Goal: Task Accomplishment & Management: Use online tool/utility

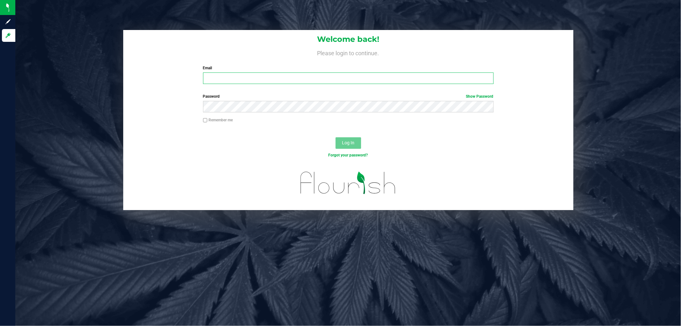
click at [294, 82] on input "Email" at bounding box center [348, 78] width 291 height 11
type input "[EMAIL_ADDRESS][DOMAIN_NAME]"
click at [336, 137] on button "Log In" at bounding box center [349, 142] width 26 height 11
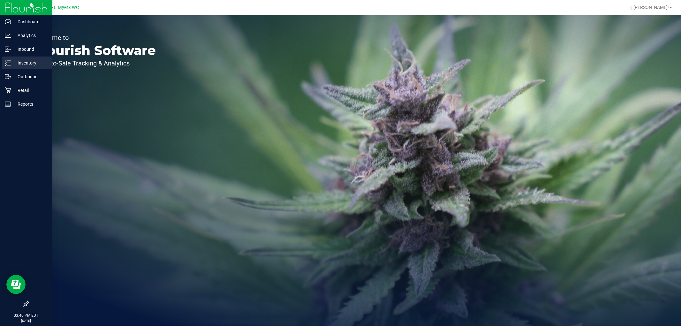
click at [28, 64] on p "Inventory" at bounding box center [30, 63] width 38 height 8
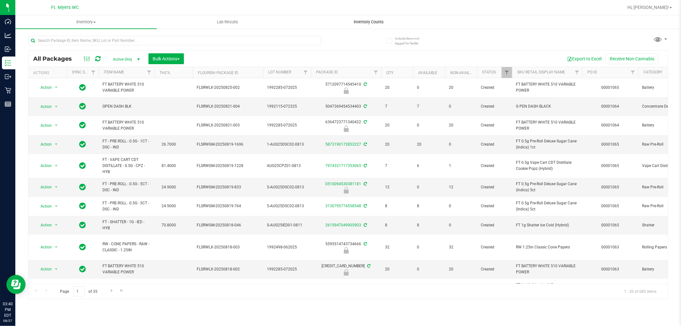
click at [373, 21] on span "Inventory Counts" at bounding box center [369, 22] width 47 height 6
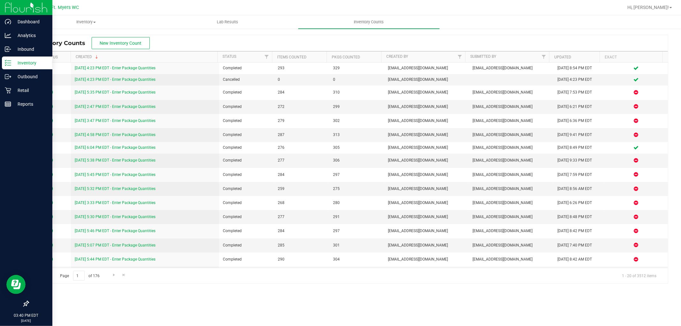
click at [21, 65] on p "Inventory" at bounding box center [30, 63] width 38 height 8
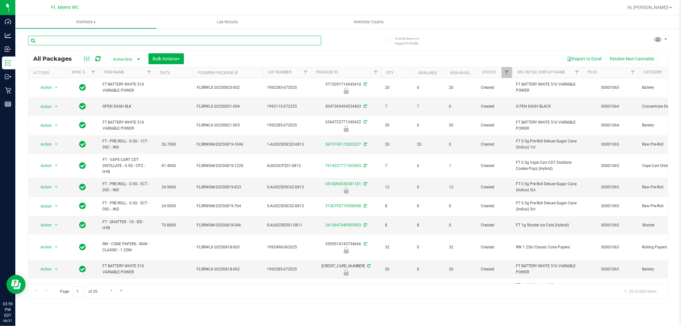
click at [136, 42] on input "text" at bounding box center [174, 41] width 293 height 10
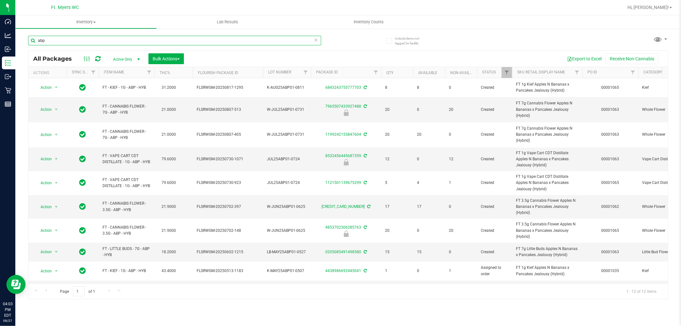
type input "abp"
click at [315, 40] on icon at bounding box center [316, 40] width 4 height 8
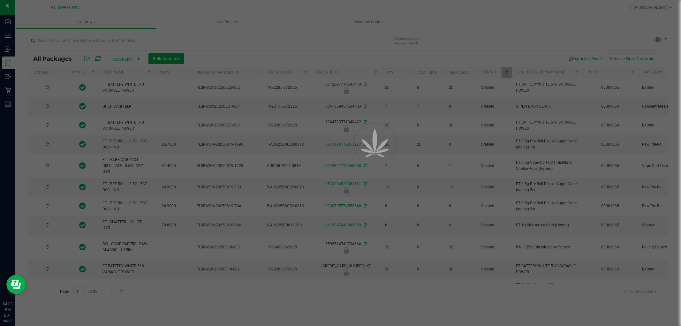
type input "[DATE]"
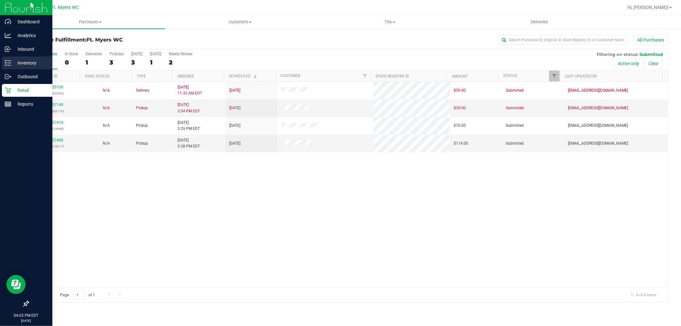
click at [19, 60] on p "Inventory" at bounding box center [30, 63] width 38 height 8
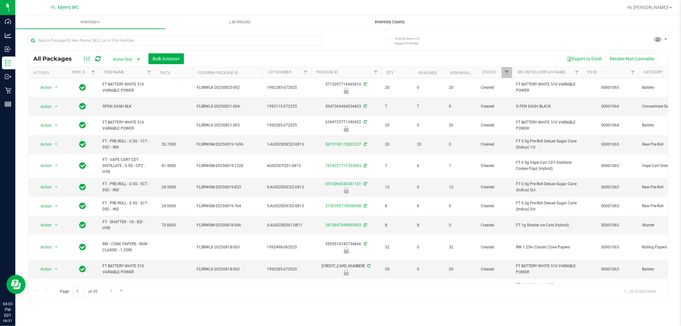
click at [388, 21] on span "Inventory Counts" at bounding box center [389, 22] width 47 height 6
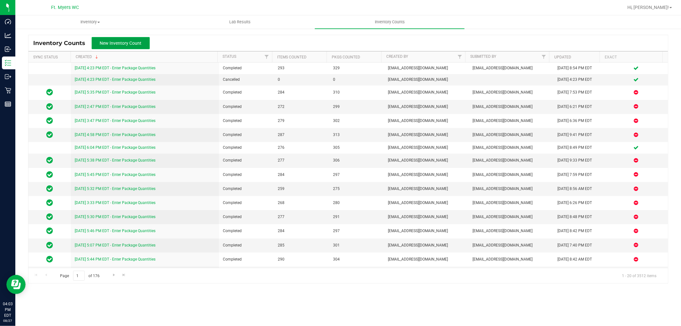
click at [117, 41] on span "New Inventory Count" at bounding box center [121, 43] width 42 height 5
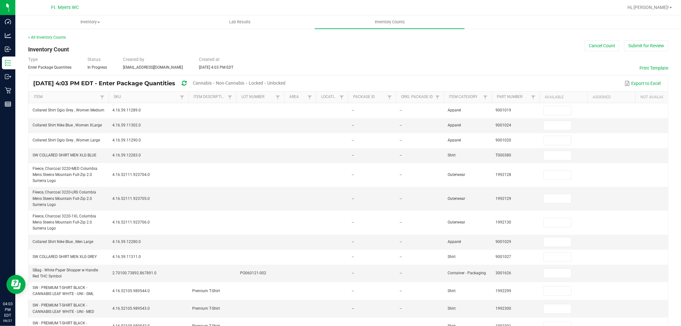
click at [286, 81] on span "Unlocked" at bounding box center [276, 82] width 18 height 5
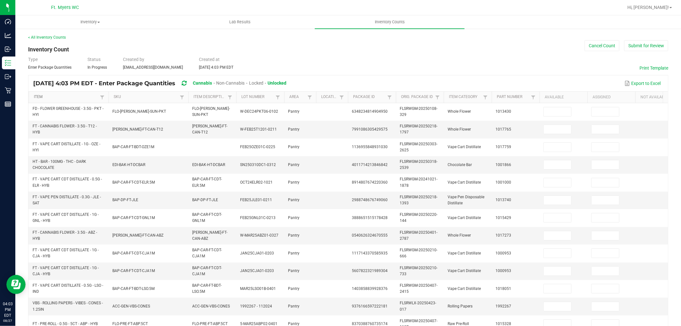
click at [70, 96] on link "Item" at bounding box center [66, 97] width 64 height 5
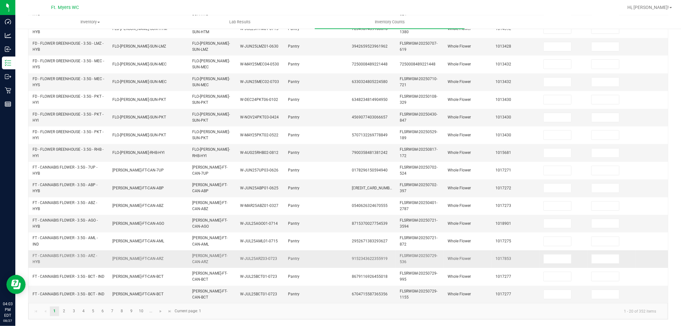
scroll to position [160, 0]
click at [65, 314] on link "2" at bounding box center [63, 312] width 9 height 10
click at [75, 310] on link "3" at bounding box center [73, 312] width 9 height 10
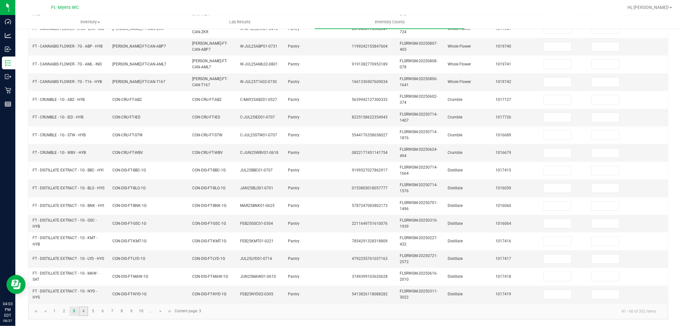
click at [84, 313] on link "4" at bounding box center [83, 312] width 9 height 10
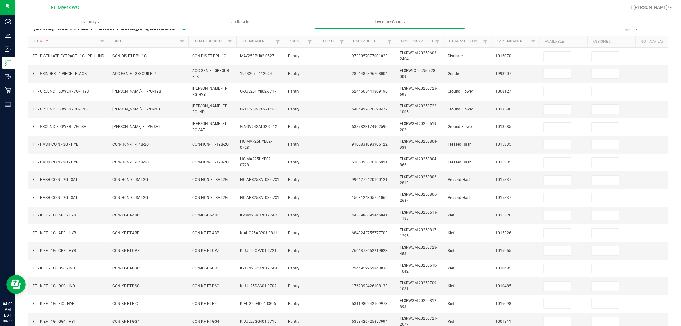
scroll to position [53, 0]
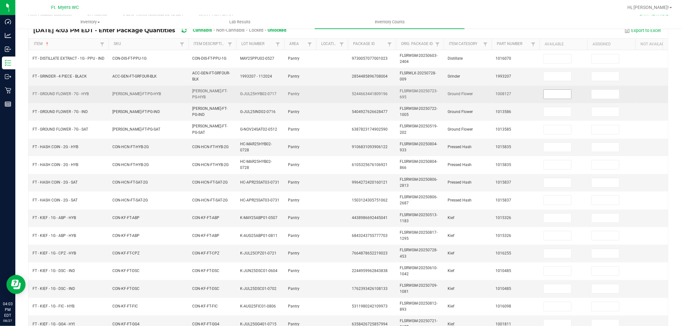
click at [548, 92] on input at bounding box center [557, 94] width 27 height 9
type input "4"
type input "0"
type input "6"
type input "0"
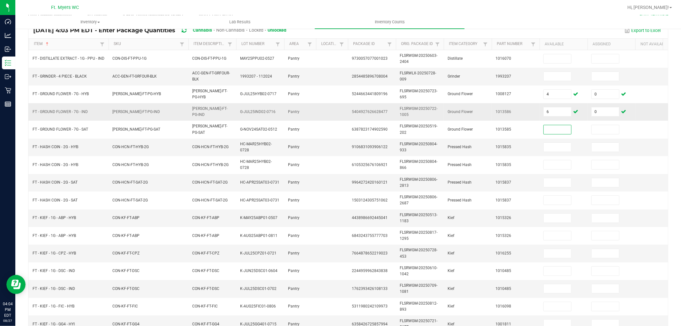
click at [527, 119] on td "1013586" at bounding box center [516, 112] width 48 height 18
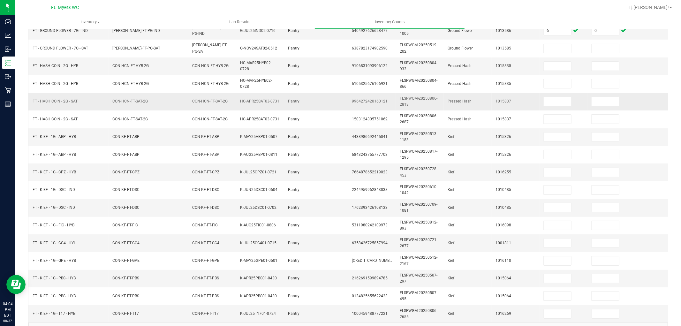
scroll to position [160, 0]
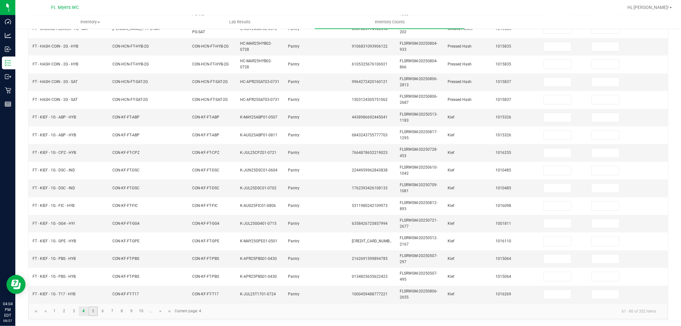
click at [93, 315] on link "5" at bounding box center [92, 312] width 9 height 10
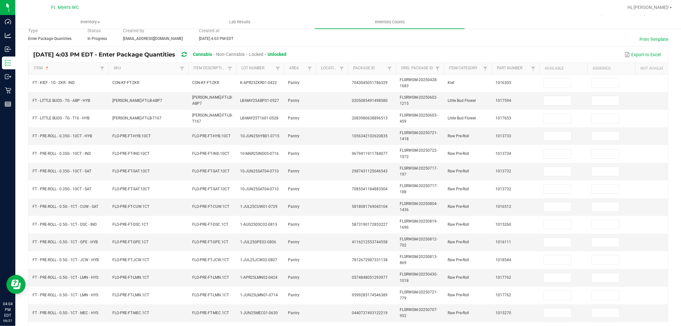
scroll to position [18, 0]
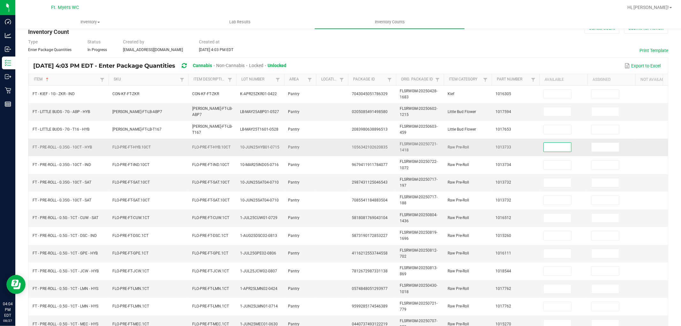
click at [550, 149] on input at bounding box center [557, 147] width 27 height 9
type input "13"
type input "0"
type input "5"
type input "0"
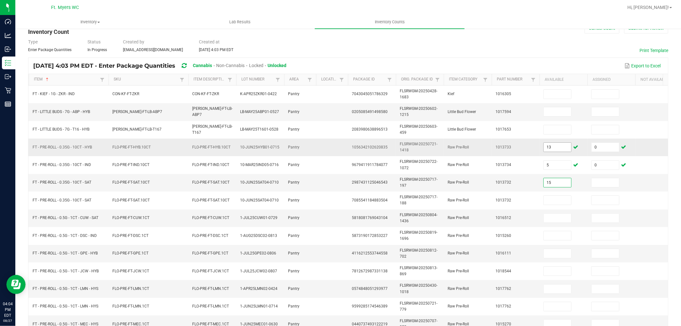
type input "15"
type input "0"
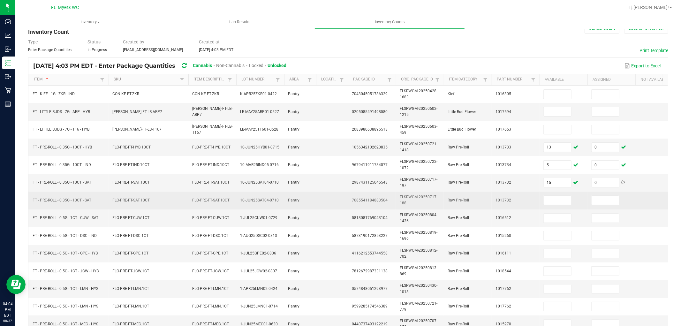
click at [531, 195] on td "1013732" at bounding box center [516, 201] width 48 height 18
click at [563, 199] on input at bounding box center [557, 200] width 27 height 9
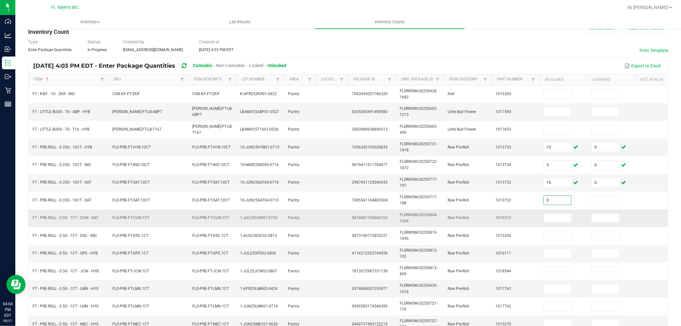
type input "0"
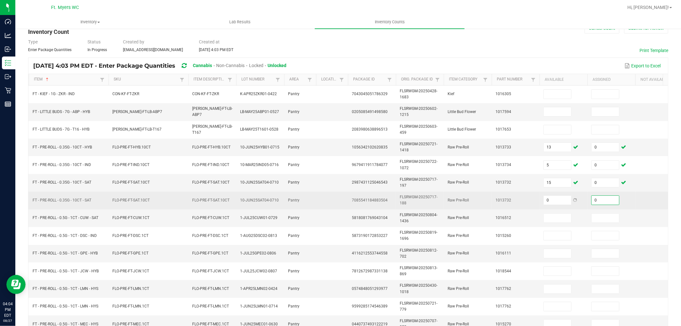
type input "0"
click at [520, 205] on td "1013732" at bounding box center [516, 201] width 48 height 18
click at [529, 196] on td "1013732" at bounding box center [516, 201] width 48 height 18
click at [528, 207] on td "1013732" at bounding box center [516, 201] width 48 height 18
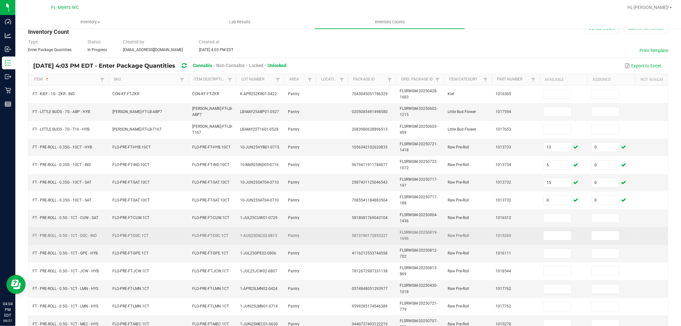
click at [531, 229] on td "1015260" at bounding box center [516, 236] width 48 height 18
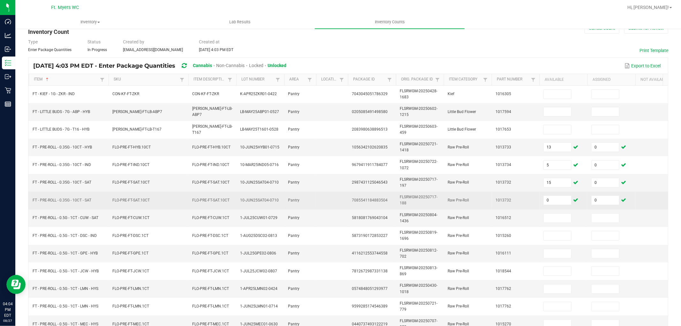
click at [524, 199] on td "1013732" at bounding box center [516, 201] width 48 height 18
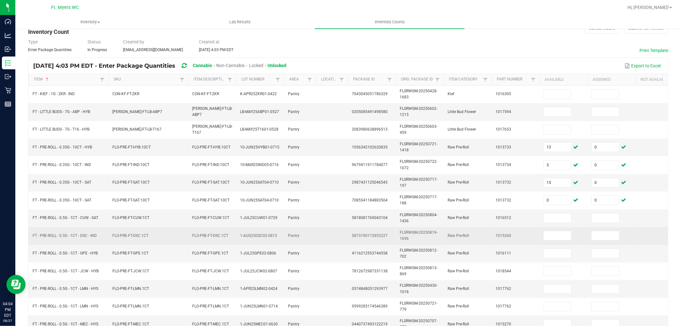
click at [523, 241] on td "1015260" at bounding box center [516, 236] width 48 height 18
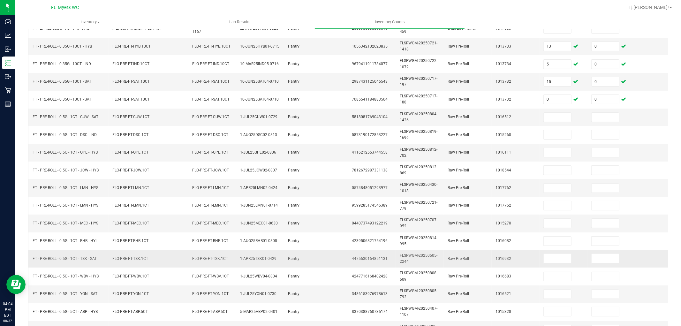
scroll to position [160, 0]
click at [104, 314] on link "6" at bounding box center [102, 312] width 9 height 10
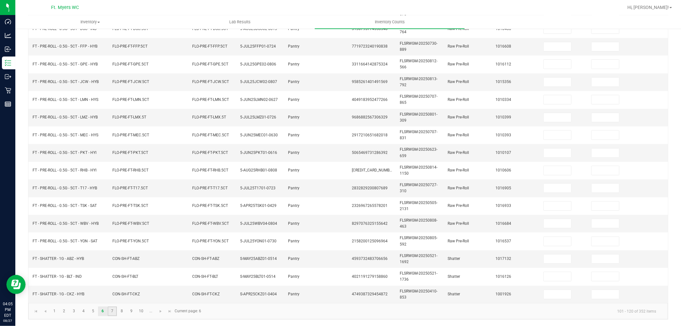
click at [113, 310] on link "7" at bounding box center [112, 312] width 9 height 10
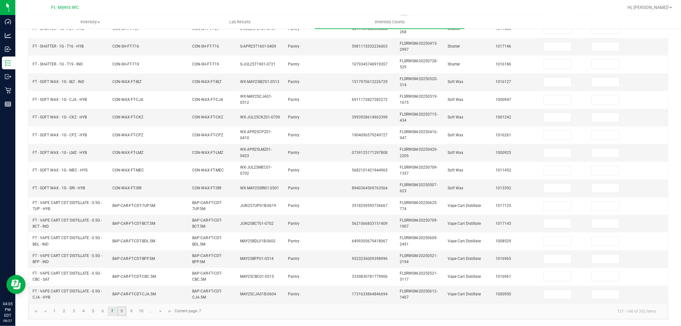
click at [119, 313] on link "8" at bounding box center [121, 312] width 9 height 10
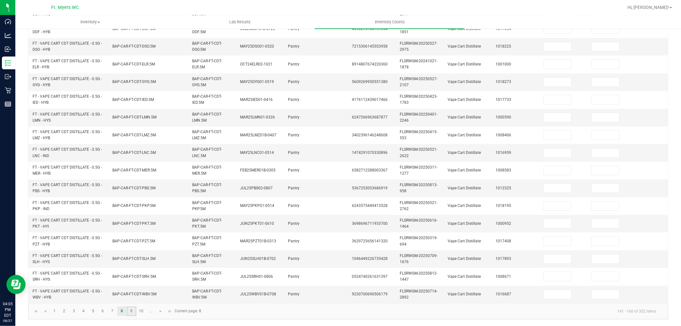
click at [130, 312] on link "9" at bounding box center [131, 312] width 9 height 10
click at [140, 312] on link "10" at bounding box center [141, 312] width 9 height 10
click at [161, 312] on span "Go to the next page" at bounding box center [160, 311] width 5 height 5
click at [74, 314] on link "12" at bounding box center [73, 312] width 9 height 10
click at [80, 311] on link "13" at bounding box center [83, 312] width 9 height 10
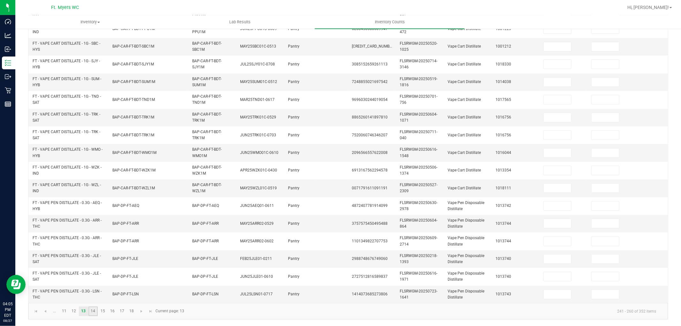
click at [92, 314] on link "14" at bounding box center [92, 312] width 9 height 10
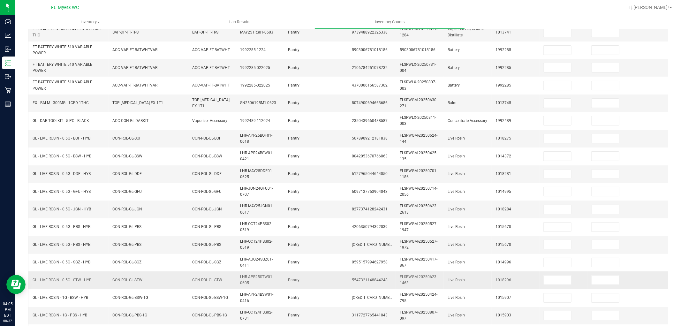
scroll to position [18, 0]
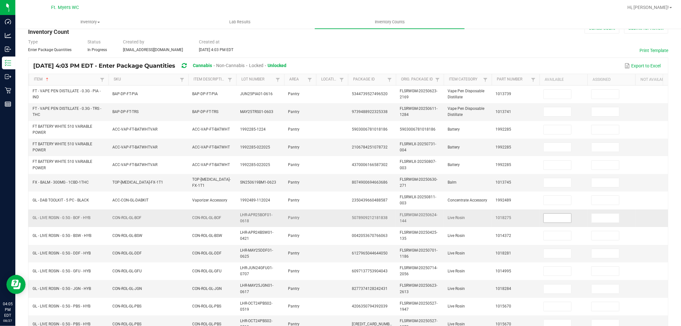
click at [560, 221] on input at bounding box center [557, 218] width 27 height 9
type input "1"
type input "0"
type input "3"
type input "0"
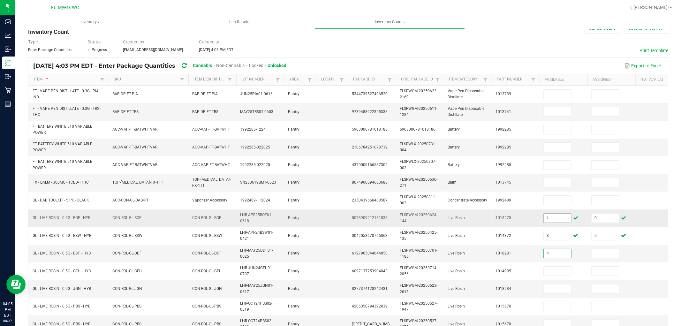
type input "4"
type input "0"
type input "4"
type input "0"
type input "2"
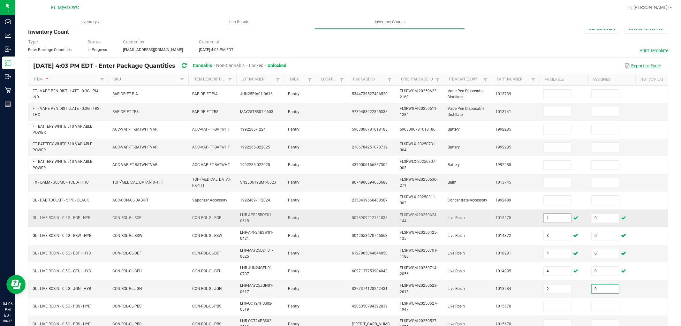
type input "0"
type input "7"
type input "0"
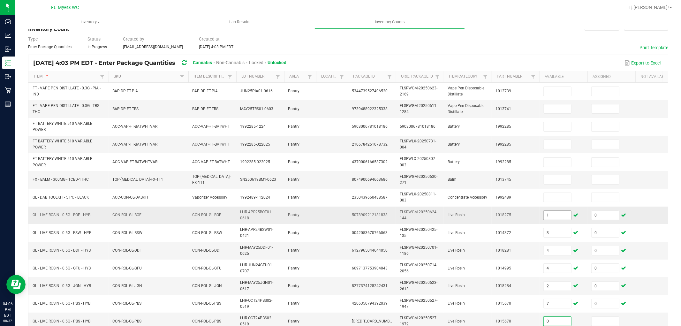
type input "0"
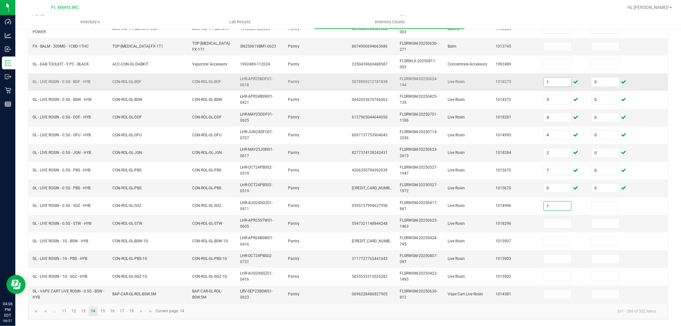
type input "1"
type input "0"
type input "2"
type input "0"
type input "3"
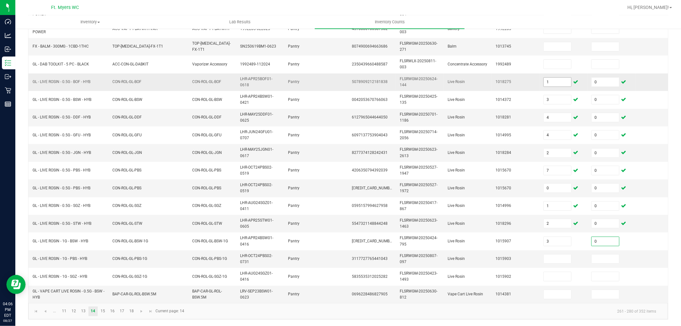
type input "0"
type input "8"
type input "0"
type input "8"
type input "0"
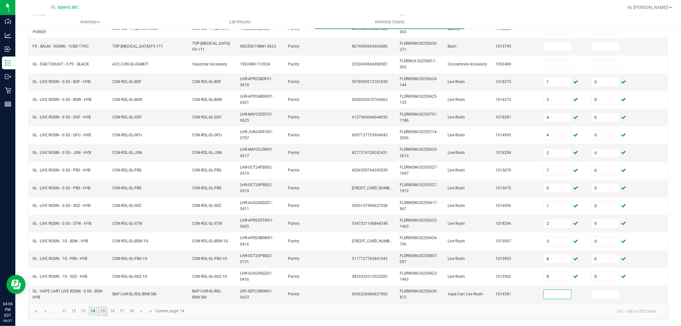
click at [101, 313] on link "15" at bounding box center [102, 312] width 9 height 10
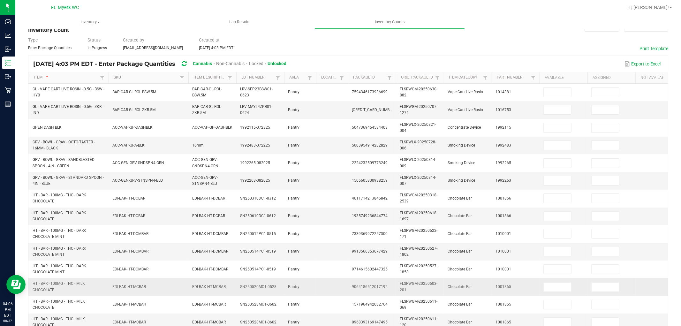
scroll to position [18, 0]
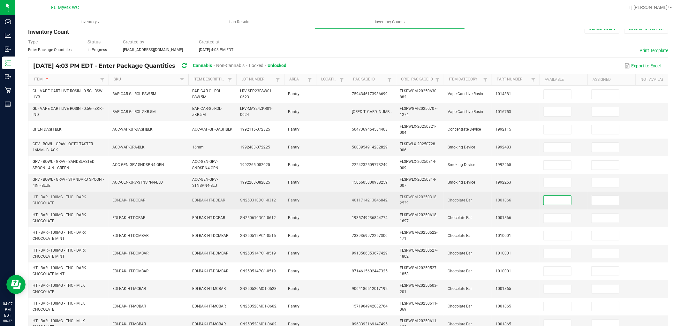
click at [548, 203] on input at bounding box center [557, 200] width 27 height 9
type input "10"
type input "0"
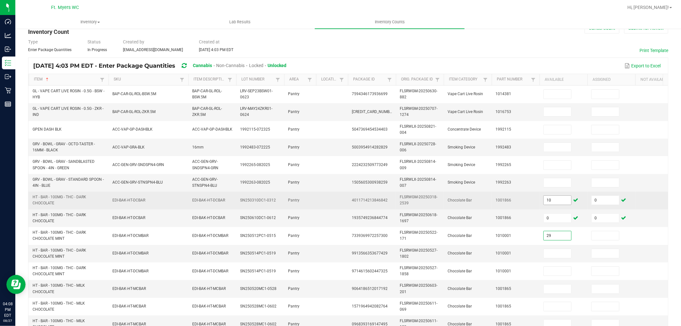
type input "29"
type input "0"
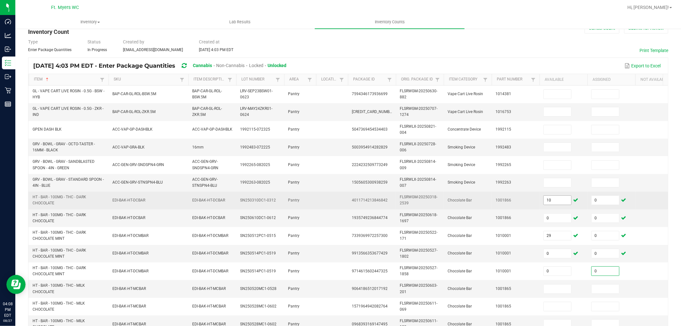
type input "0"
type input "40"
type input "0"
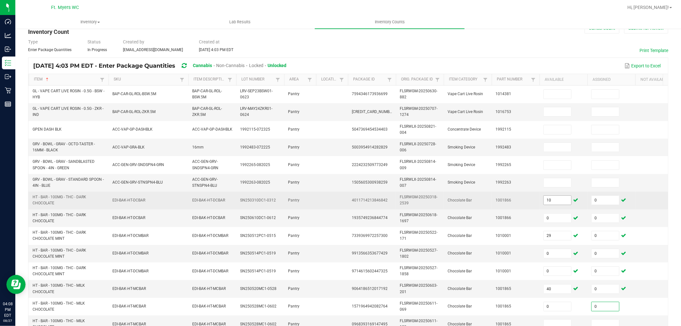
scroll to position [20, 0]
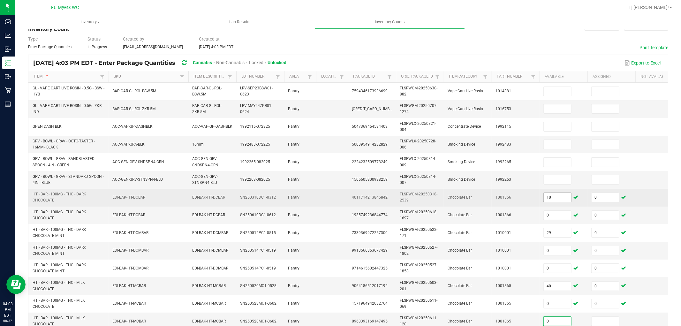
type input "0"
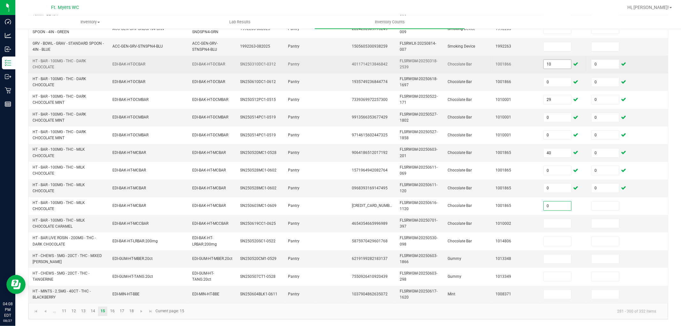
type input "0"
type input "30"
type input "0"
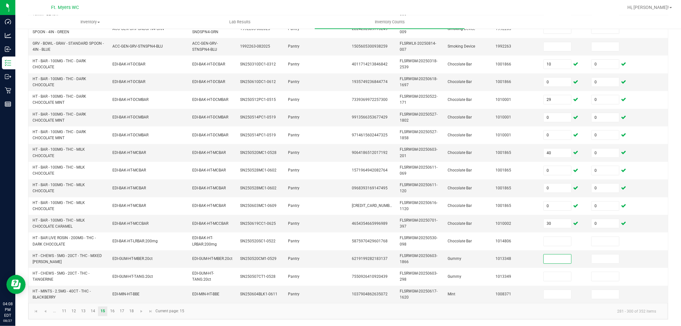
click at [512, 317] on kendo-pager "... 11 12 13 14 15 16 17 18 281 - 300 of 352 items Current page: 15" at bounding box center [348, 311] width 640 height 16
click at [113, 313] on link "16" at bounding box center [112, 312] width 9 height 10
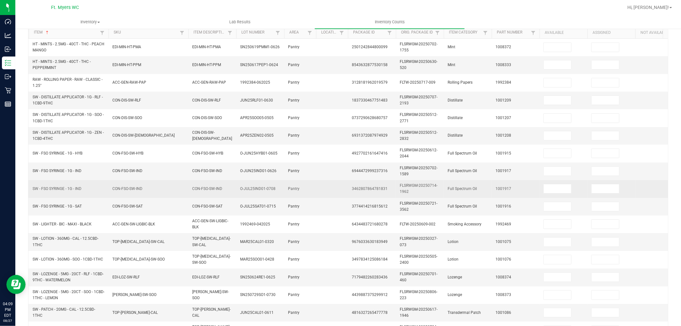
scroll to position [88, 0]
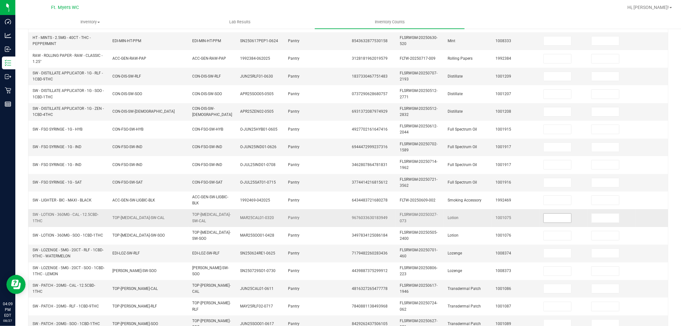
click at [563, 219] on input at bounding box center [557, 218] width 27 height 9
type input "5"
type input "0"
click at [528, 254] on td "1008374" at bounding box center [516, 254] width 48 height 18
drag, startPoint x: 560, startPoint y: 251, endPoint x: 560, endPoint y: 257, distance: 5.7
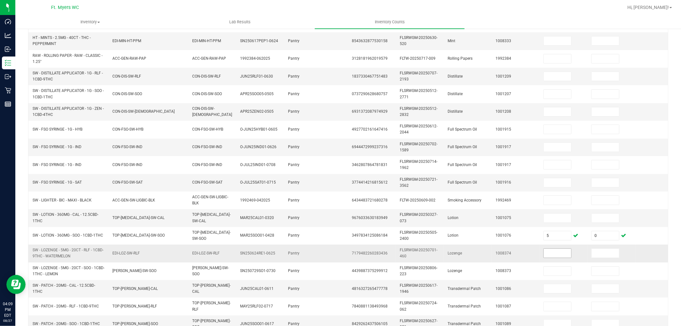
click at [561, 251] on input at bounding box center [557, 253] width 27 height 9
type input "5"
type input "0"
type input "10"
type input "0"
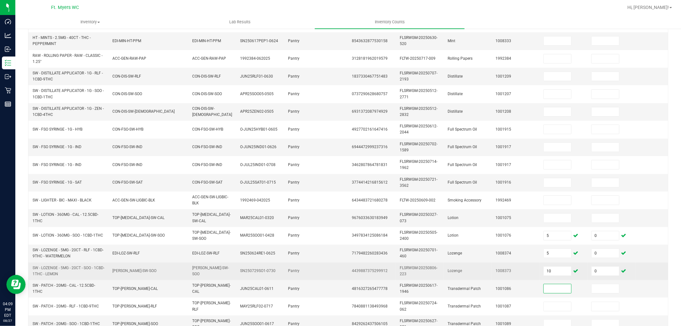
click at [528, 279] on td "1008373" at bounding box center [516, 272] width 48 height 18
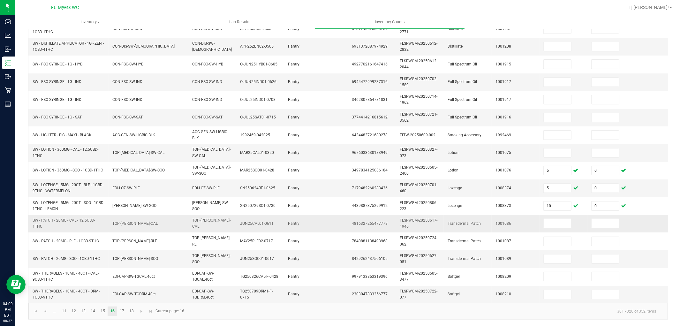
scroll to position [160, 0]
click at [122, 311] on link "17" at bounding box center [121, 312] width 9 height 10
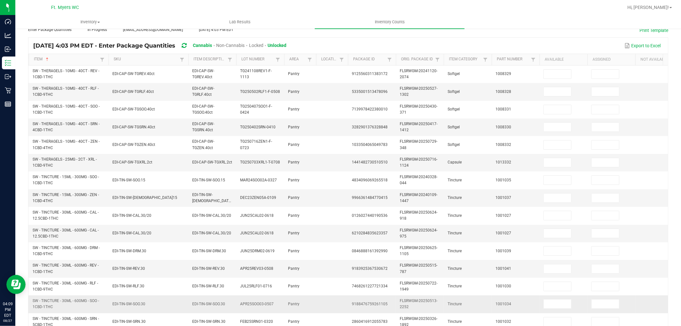
scroll to position [35, 0]
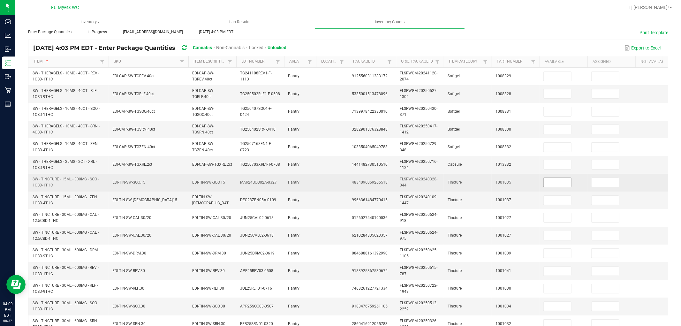
click at [558, 185] on input at bounding box center [557, 182] width 27 height 9
type input "6"
type input "0"
type input "10"
type input "0"
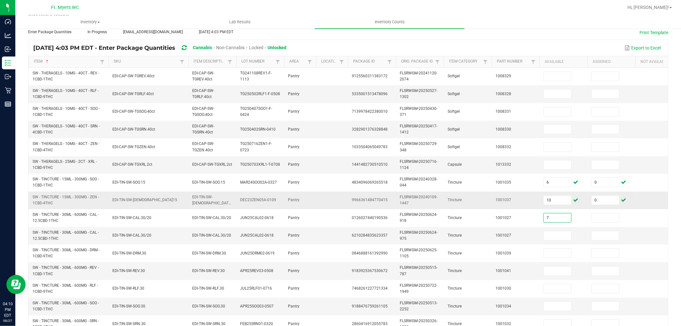
type input "7"
type input "0"
type input "9"
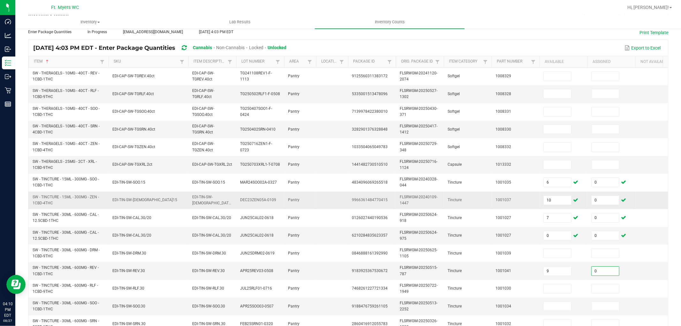
type input "0"
type input "3"
type input "0"
click at [528, 270] on td "1001041" at bounding box center [516, 271] width 48 height 18
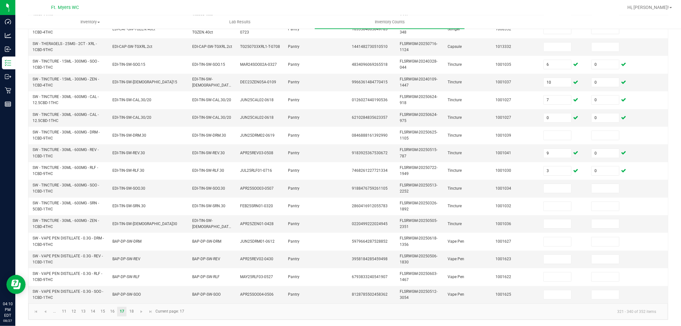
scroll to position [160, 0]
click at [131, 313] on link "18" at bounding box center [131, 312] width 9 height 10
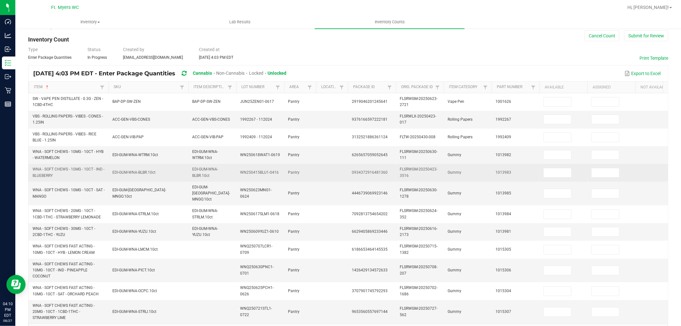
scroll to position [0, 0]
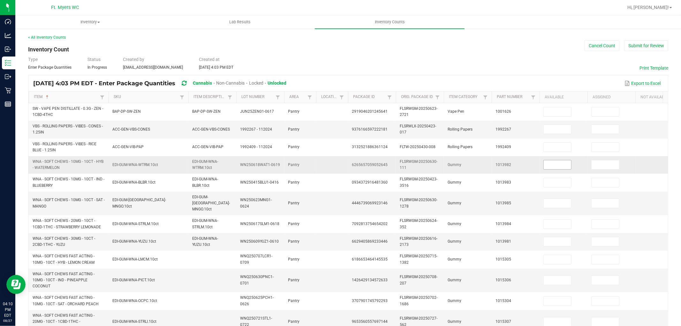
click at [561, 166] on input at bounding box center [557, 164] width 27 height 9
type input "5"
type input "0"
type input "30"
type input "0"
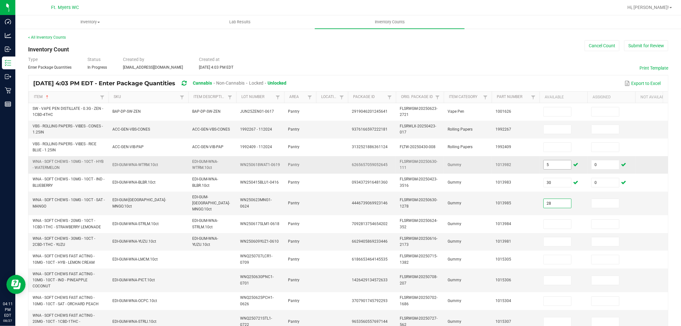
type input "28"
type input "0"
type input "36"
type input "0"
type input "19"
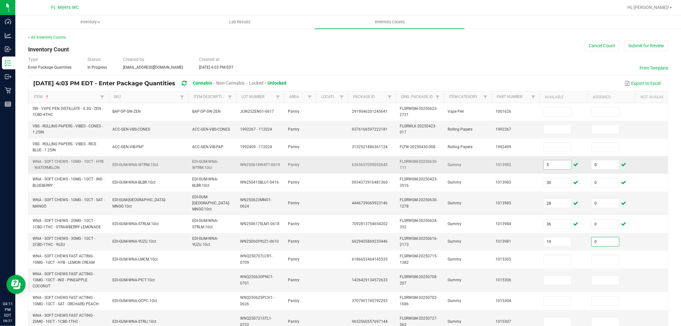
type input "0"
type input "32"
type input "0"
type input "25"
type input "0"
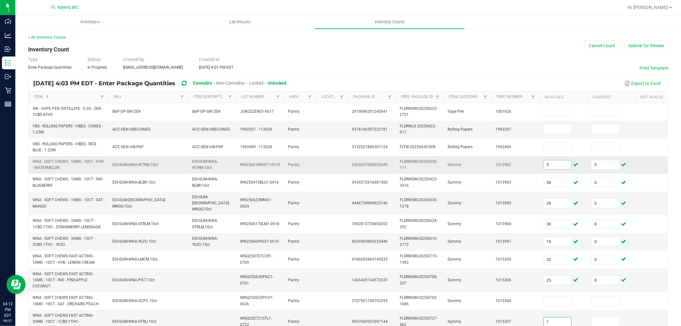
type input "1"
type input "0"
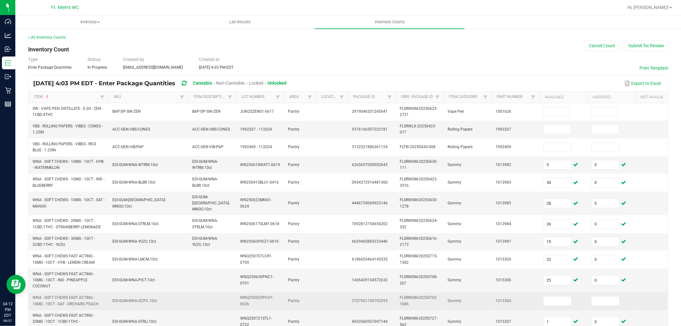
click at [525, 294] on td "1015304" at bounding box center [516, 301] width 48 height 18
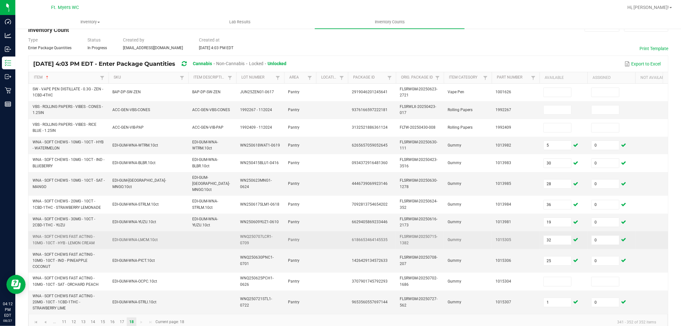
scroll to position [30, 0]
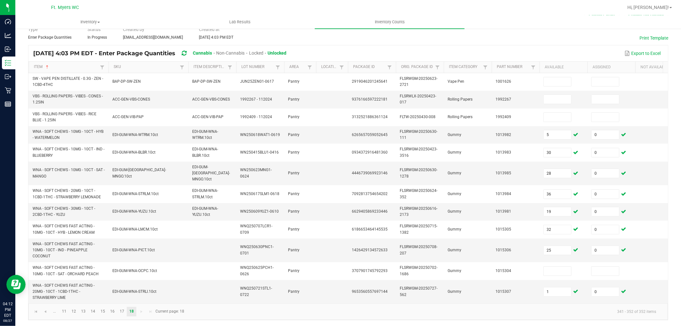
click at [408, 47] on div "Aug 27, 2025 4:03 PM EDT - Enter Package Quantities Cannabis Non-Cannabis Locke…" at bounding box center [348, 53] width 640 height 16
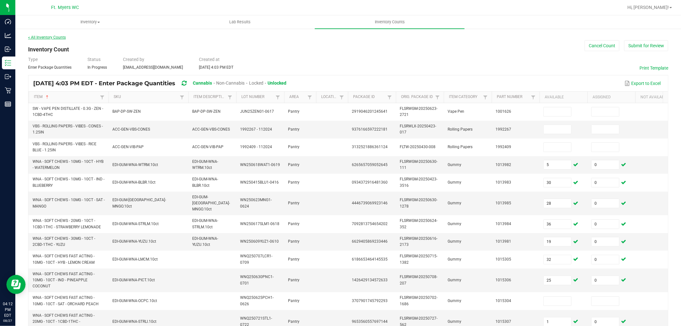
click at [55, 39] on link "< All Inventory Counts" at bounding box center [47, 37] width 38 height 4
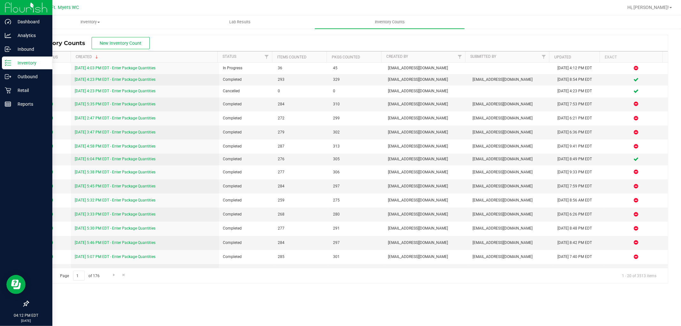
click at [24, 59] on p "Inventory" at bounding box center [30, 63] width 38 height 8
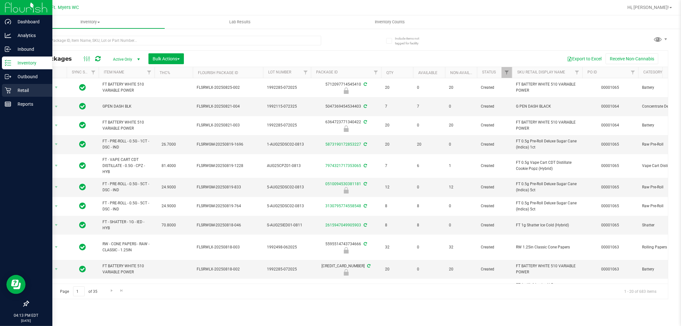
click at [31, 84] on div "Retail" at bounding box center [27, 90] width 50 height 13
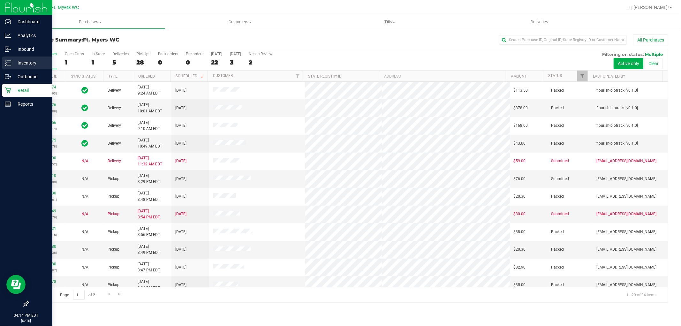
click at [19, 69] on div "Inventory" at bounding box center [27, 63] width 50 height 13
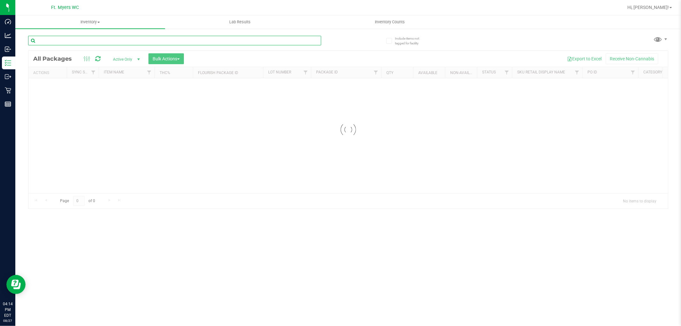
click at [113, 43] on input "text" at bounding box center [174, 41] width 293 height 10
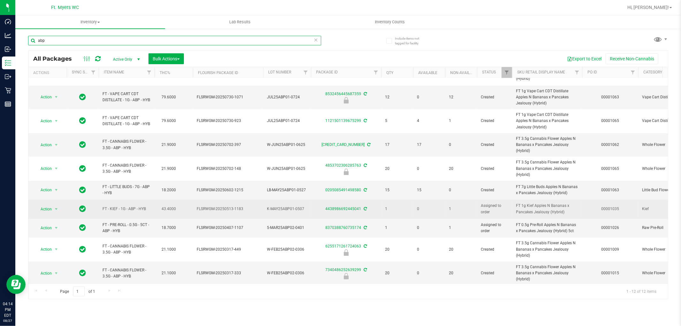
scroll to position [66, 0]
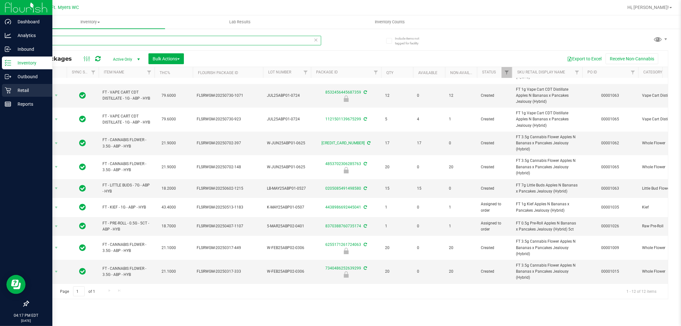
type input "abp"
click at [6, 88] on icon at bounding box center [8, 91] width 6 height 6
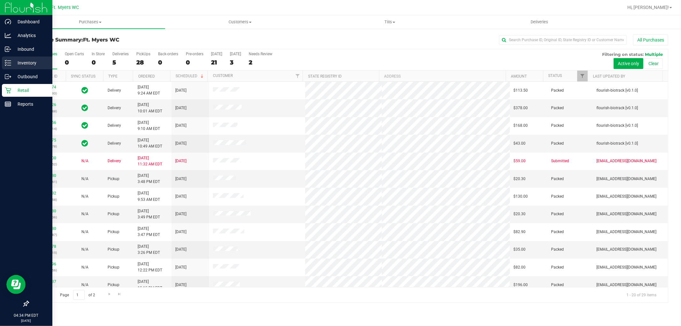
click at [32, 64] on p "Inventory" at bounding box center [30, 63] width 38 height 8
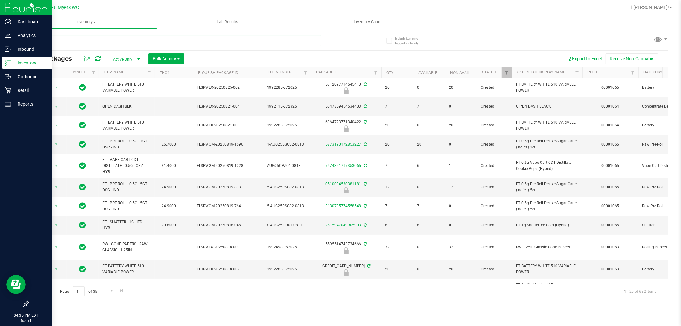
click at [71, 37] on input "text" at bounding box center [174, 41] width 293 height 10
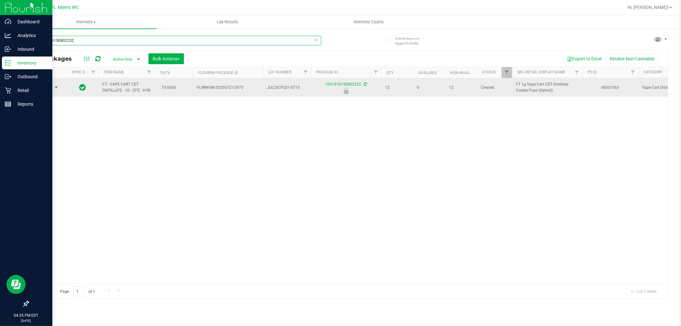
type input "1031976150802252"
click at [55, 89] on span "select" at bounding box center [56, 87] width 5 height 5
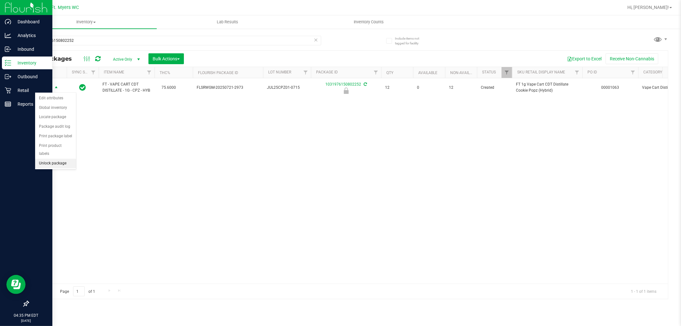
click at [47, 166] on li "Unlock package" at bounding box center [55, 164] width 41 height 10
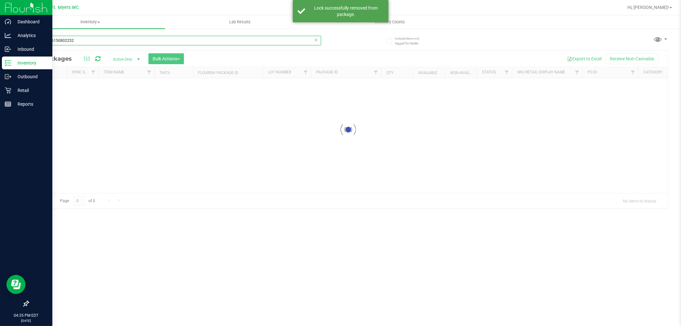
click at [87, 37] on input "1031976150802252" at bounding box center [174, 41] width 293 height 10
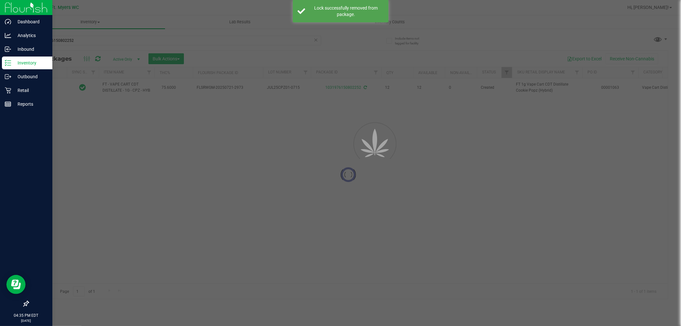
click at [87, 37] on div at bounding box center [340, 163] width 681 height 326
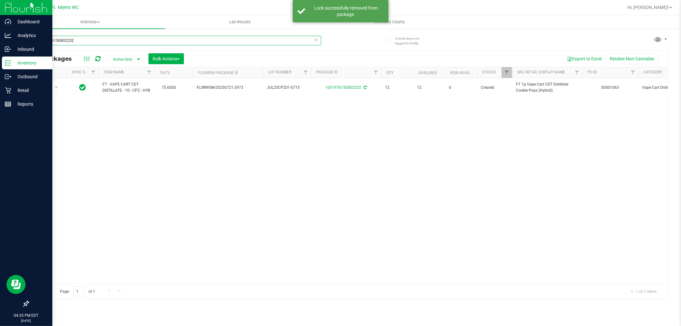
click at [87, 37] on input "1031976150802252" at bounding box center [174, 41] width 293 height 10
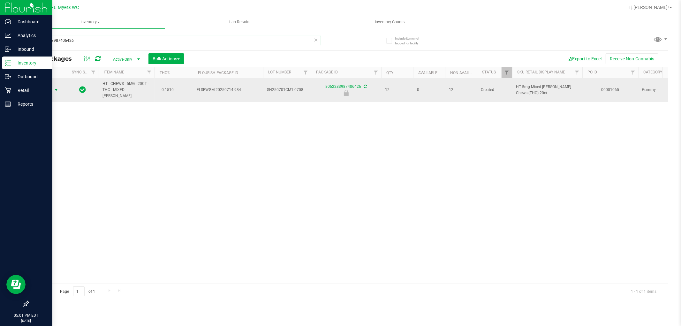
type input "8062283987406426"
click at [55, 88] on span "select" at bounding box center [56, 90] width 5 height 5
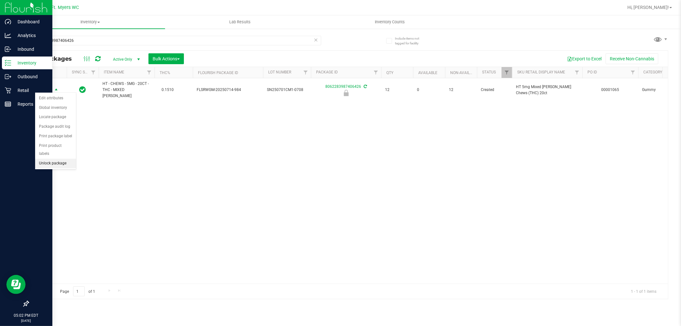
click at [66, 161] on li "Unlock package" at bounding box center [55, 164] width 41 height 10
